Goal: Transaction & Acquisition: Book appointment/travel/reservation

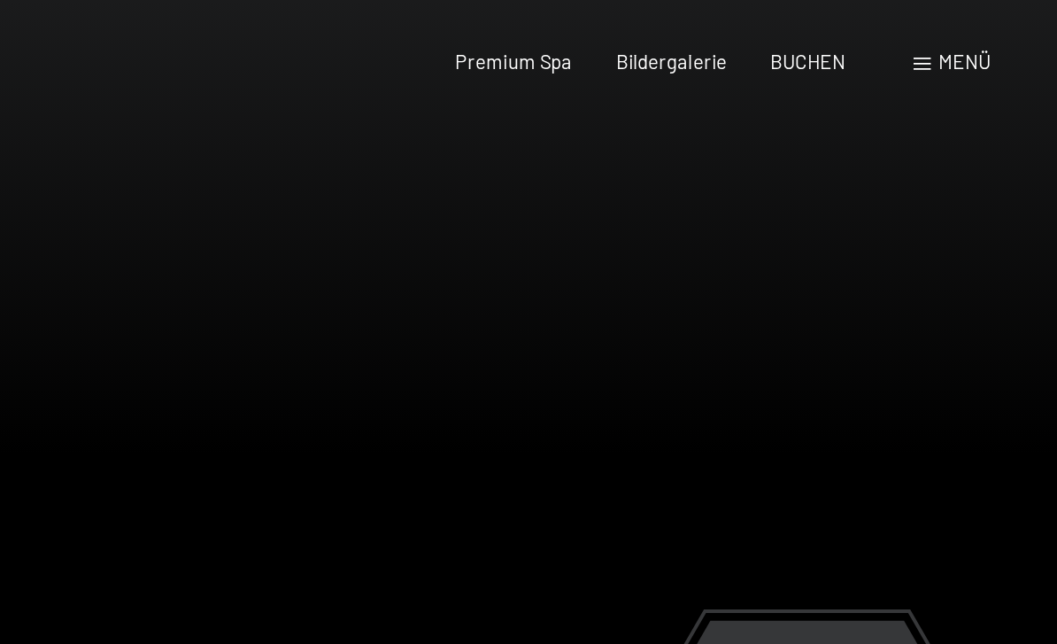
scroll to position [4, 0]
click at [970, 34] on span "Menü" at bounding box center [985, 35] width 30 height 14
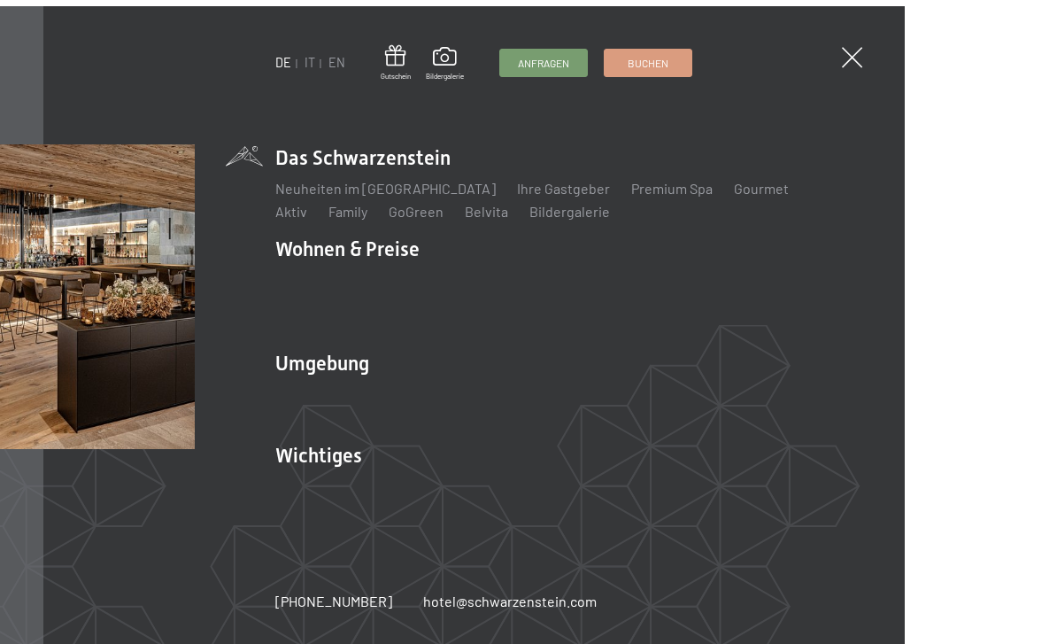
scroll to position [12, 0]
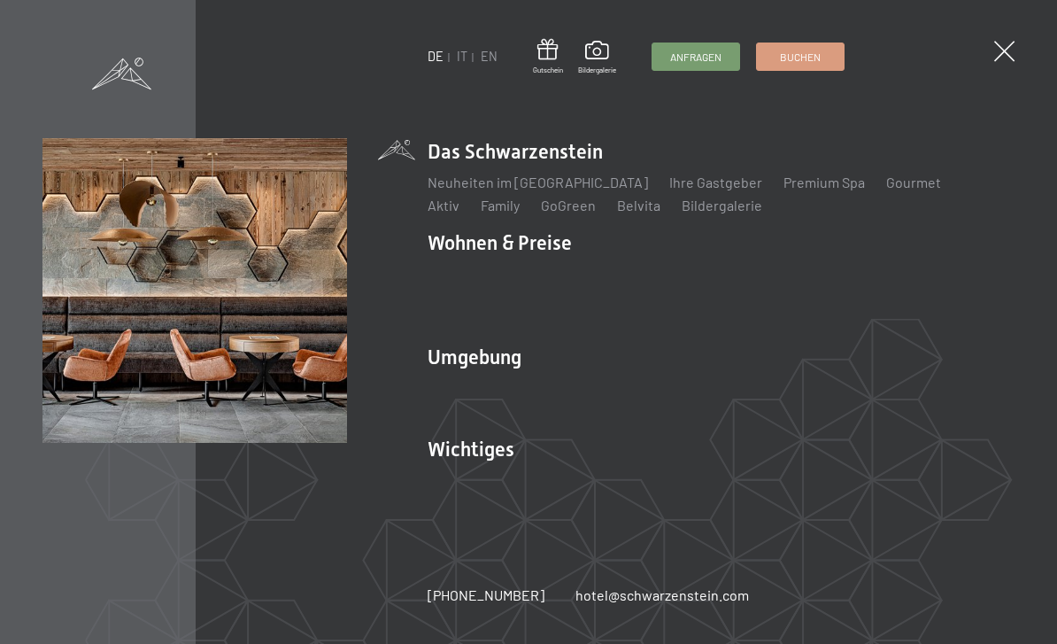
click at [482, 480] on link "Lage & Anreise" at bounding box center [475, 479] width 95 height 17
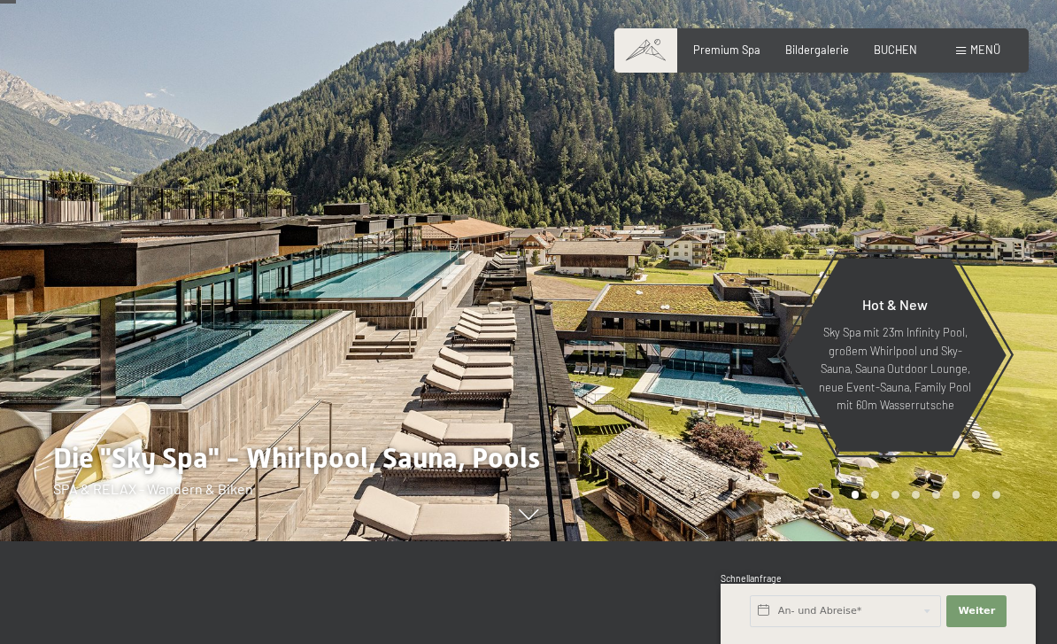
scroll to position [102, 0]
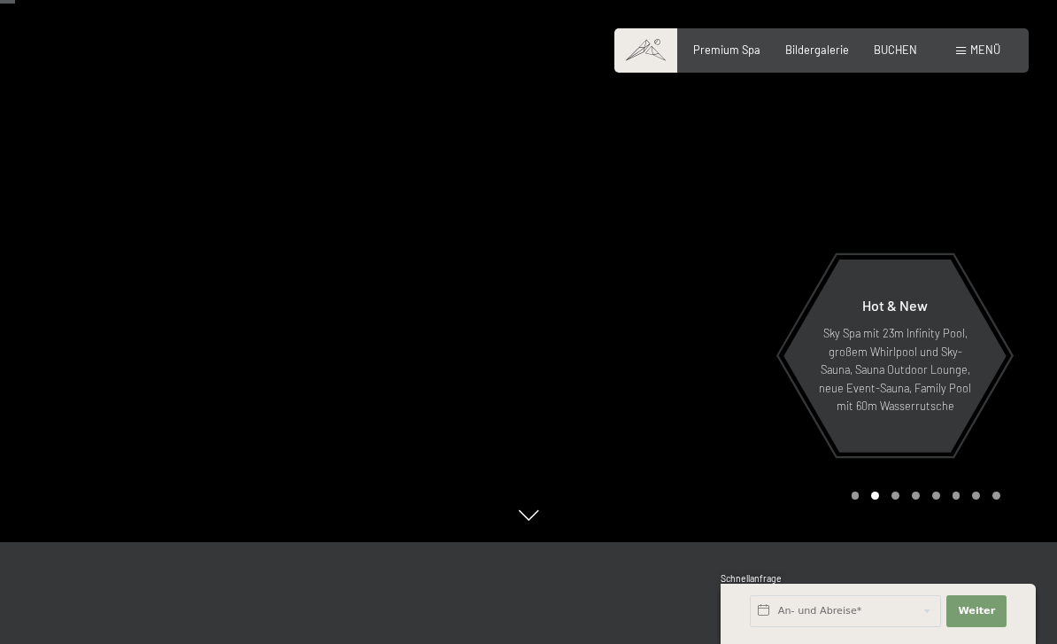
click at [973, 44] on span "Menü" at bounding box center [985, 49] width 30 height 14
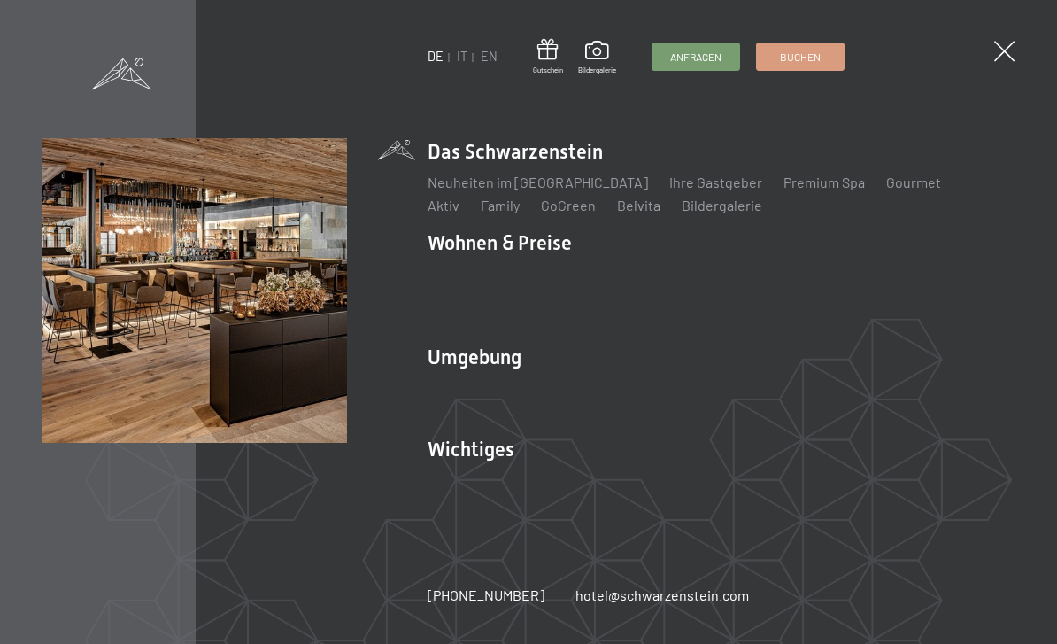
click at [522, 190] on link "Neuheiten im [GEOGRAPHIC_DATA]" at bounding box center [538, 182] width 220 height 17
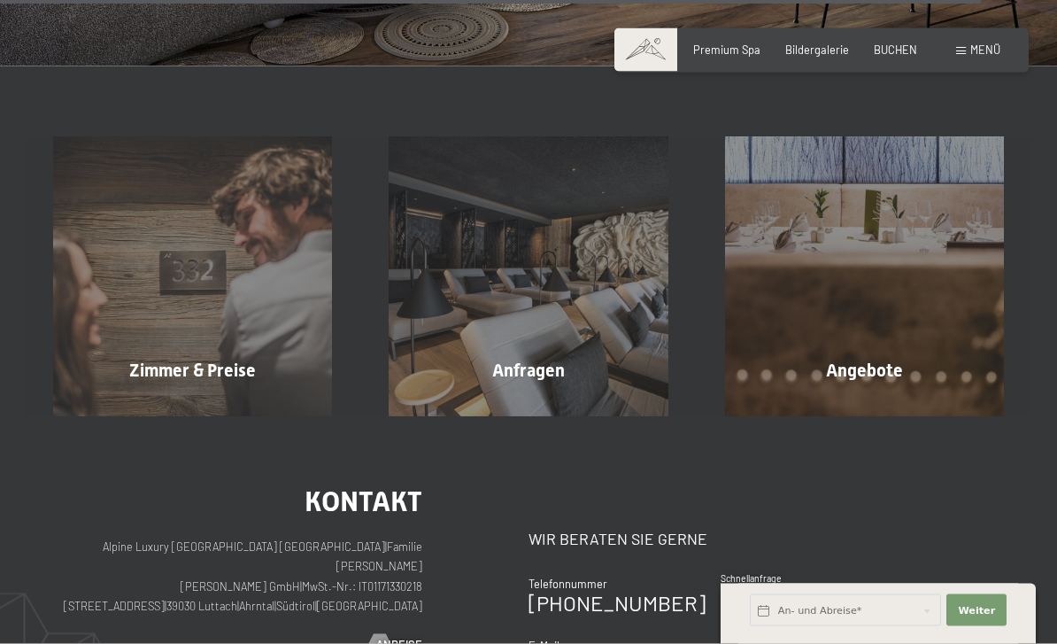
scroll to position [4879, 0]
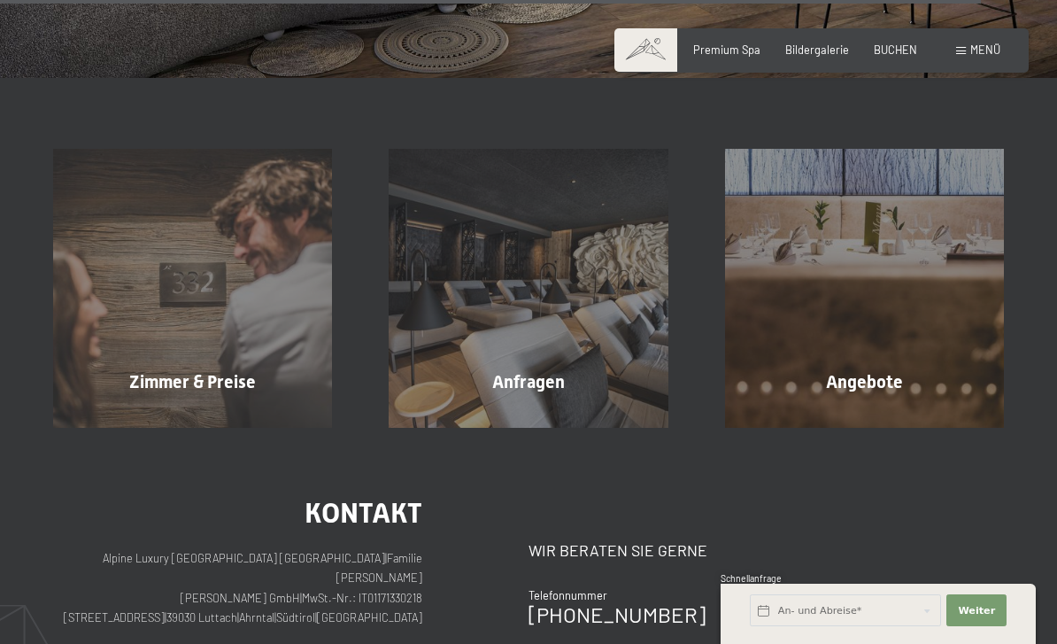
click at [865, 354] on div "Angebote Mehr erfahren" at bounding box center [865, 288] width 336 height 279
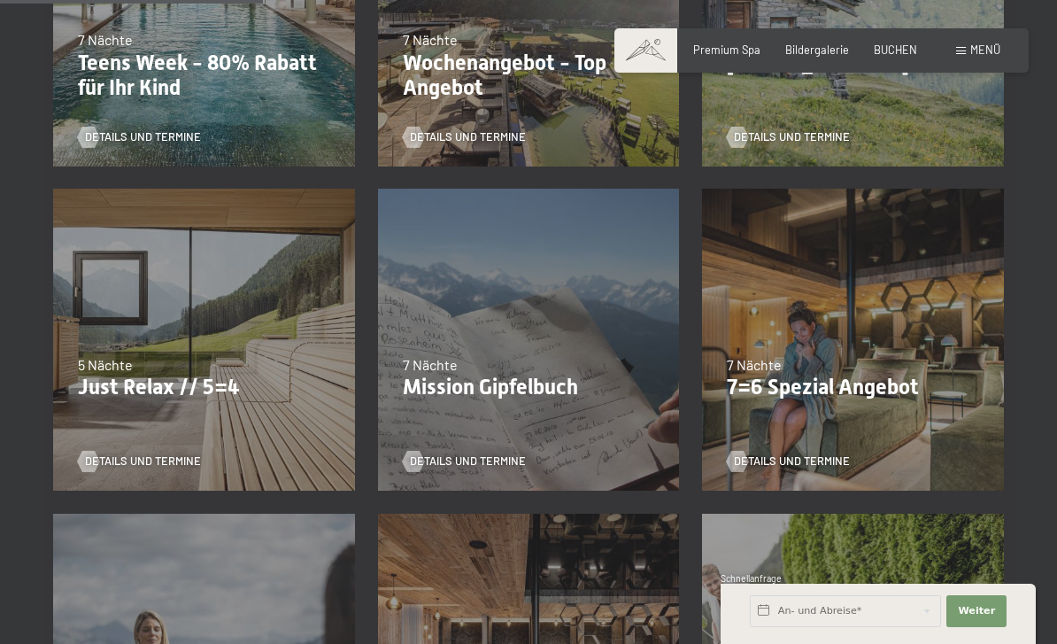
scroll to position [621, 0]
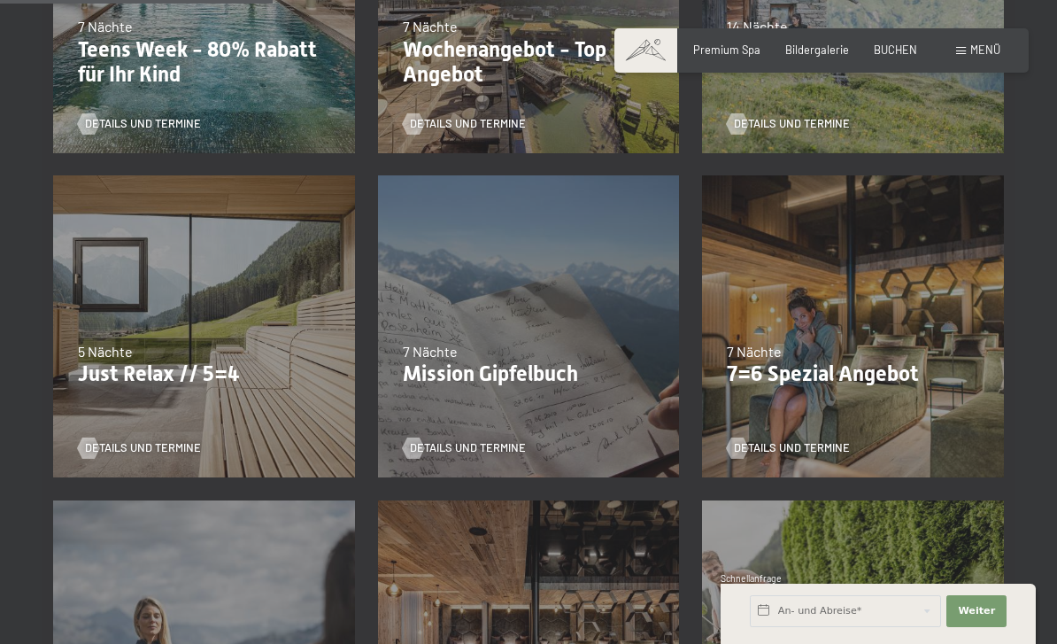
click at [868, 375] on p "7=6 Spezial Angebot" at bounding box center [853, 374] width 252 height 26
click at [819, 445] on span "Details und Termine" at bounding box center [792, 448] width 116 height 16
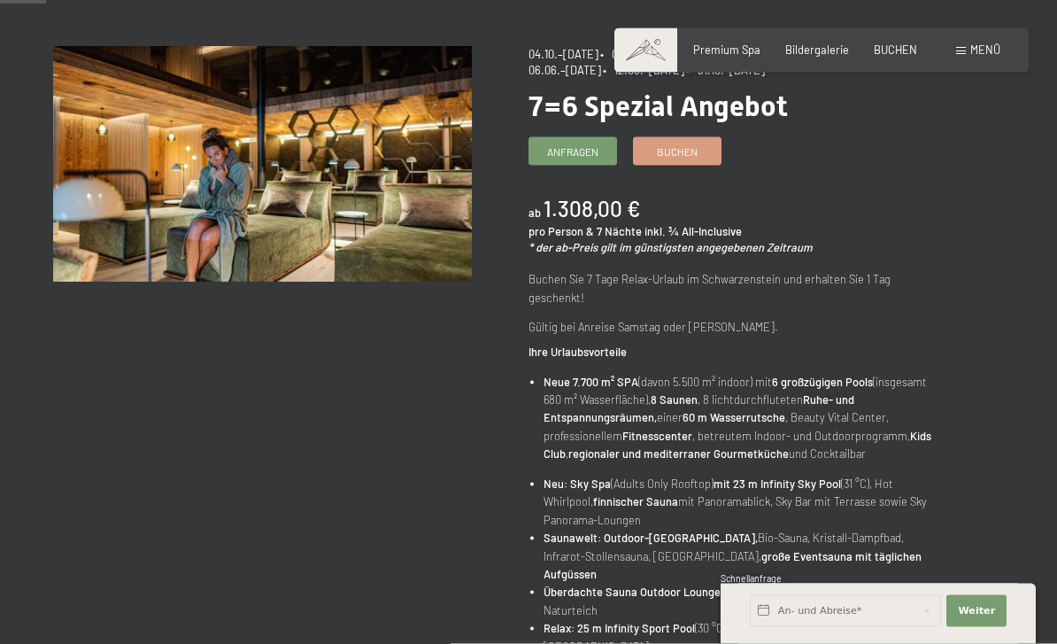
scroll to position [26, 0]
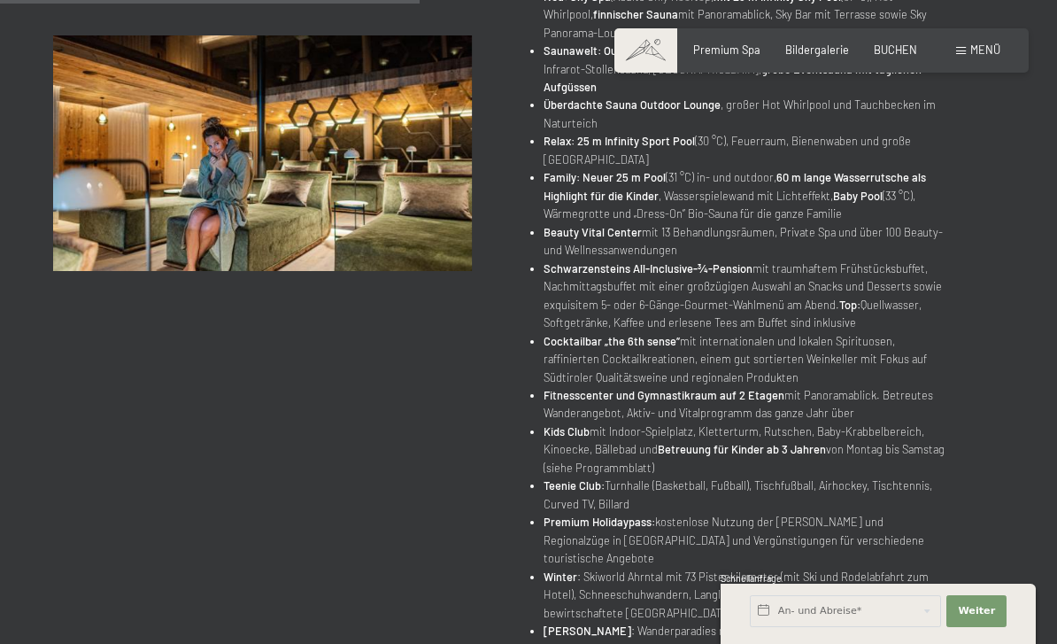
scroll to position [653, 0]
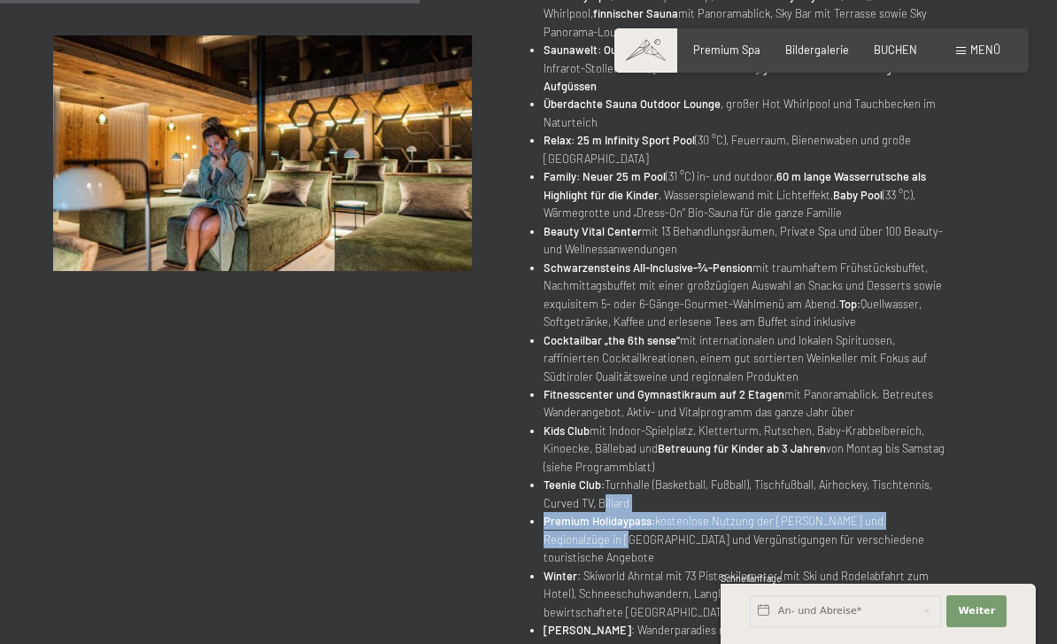
click at [970, 313] on div "04.10.–[DATE] • 01.11.–[DATE] • 10.01.–[DATE] • 07.03.–[DATE] • 16.05.–[DATE] •…" at bounding box center [766, 144] width 475 height 1171
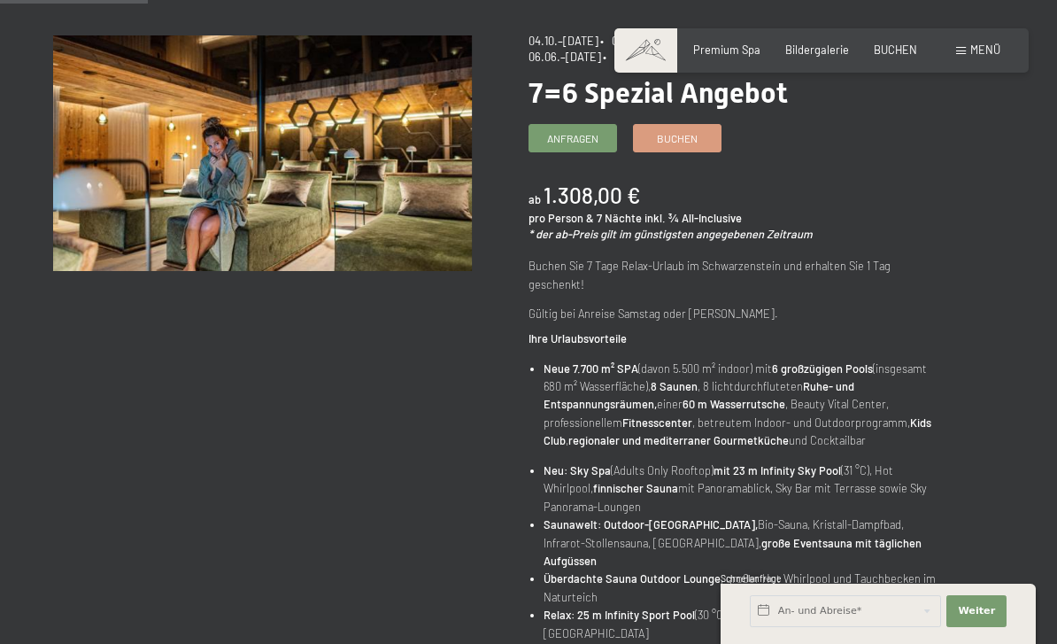
scroll to position [0, 0]
